Goal: Information Seeking & Learning: Learn about a topic

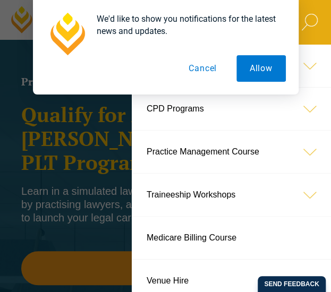
click at [206, 66] on button "Cancel" at bounding box center [202, 68] width 55 height 27
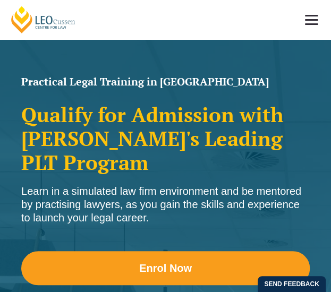
click at [316, 19] on span at bounding box center [311, 20] width 13 height 2
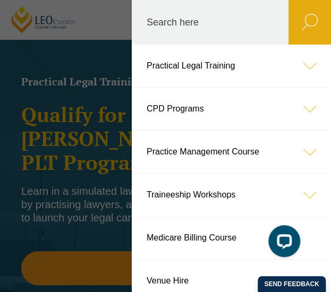
click at [288, 68] on icon at bounding box center [309, 66] width 42 height 42
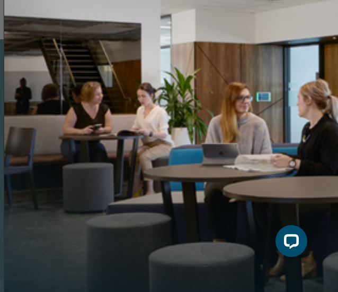
scroll to position [32, 0]
